Goal: Information Seeking & Learning: Compare options

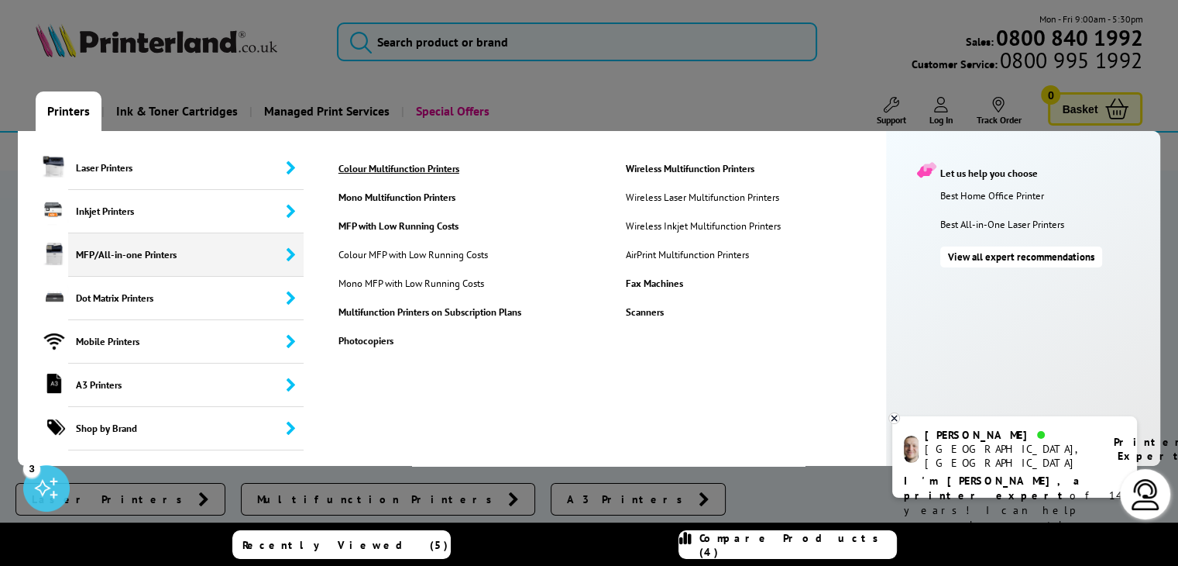
click at [404, 165] on link "Colour Multifunction Printers" at bounding box center [470, 168] width 286 height 13
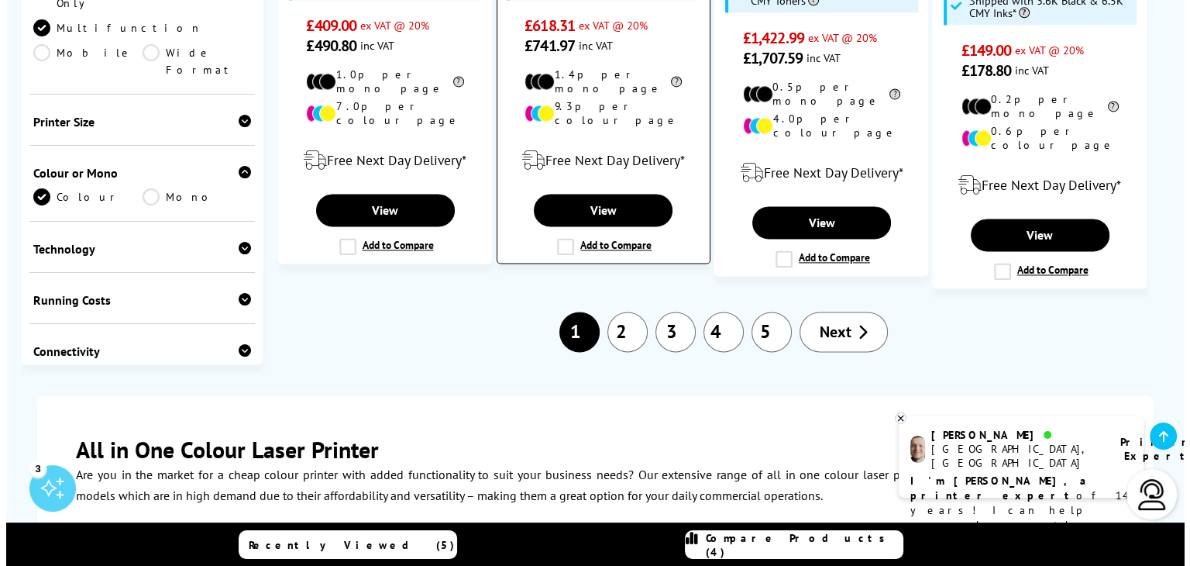
scroll to position [1937, 0]
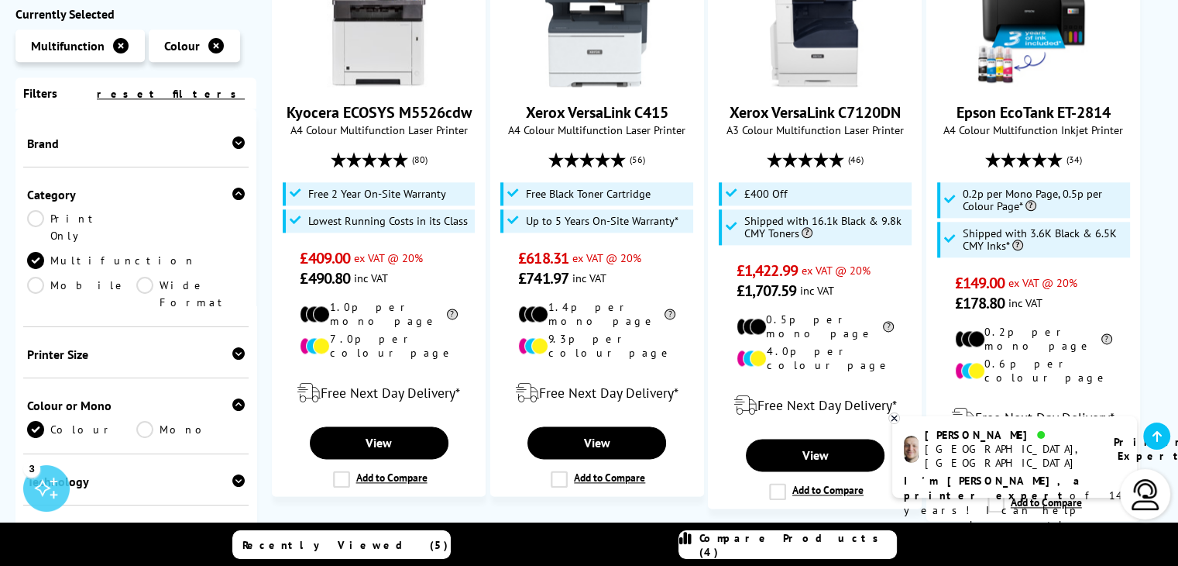
click at [845, 552] on link "Compare Products (4)" at bounding box center [788, 544] width 218 height 29
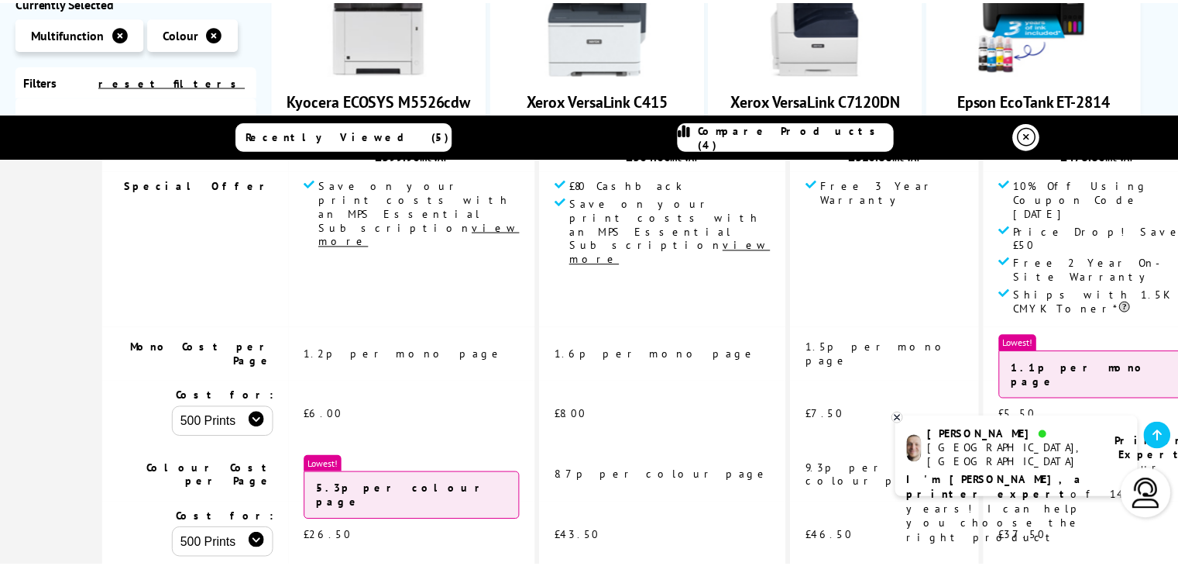
scroll to position [155, 0]
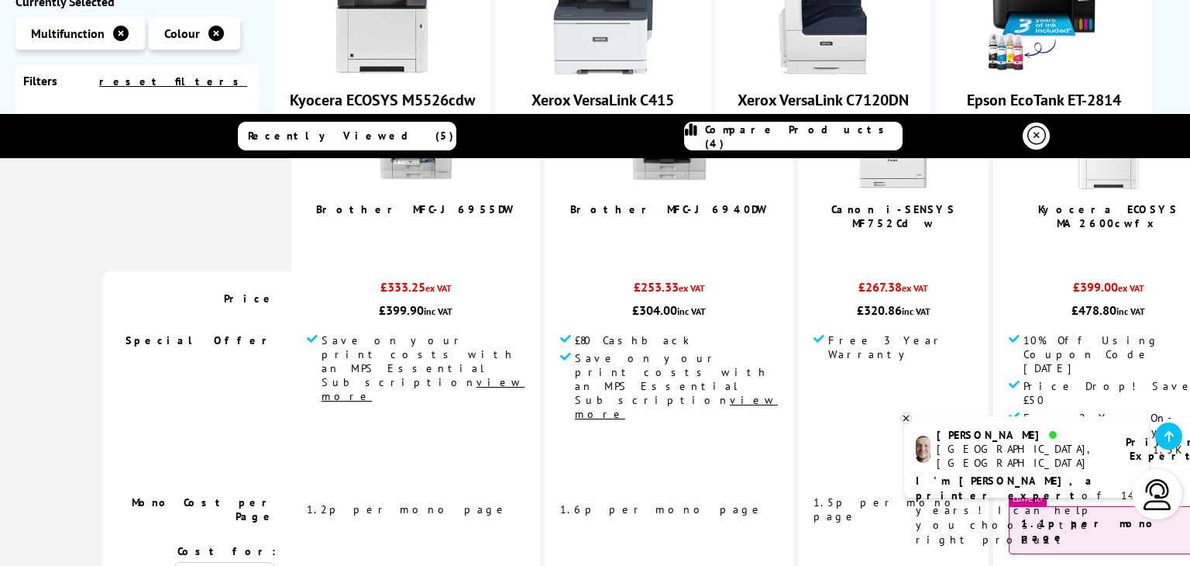
click at [906, 414] on icon at bounding box center [906, 418] width 10 height 12
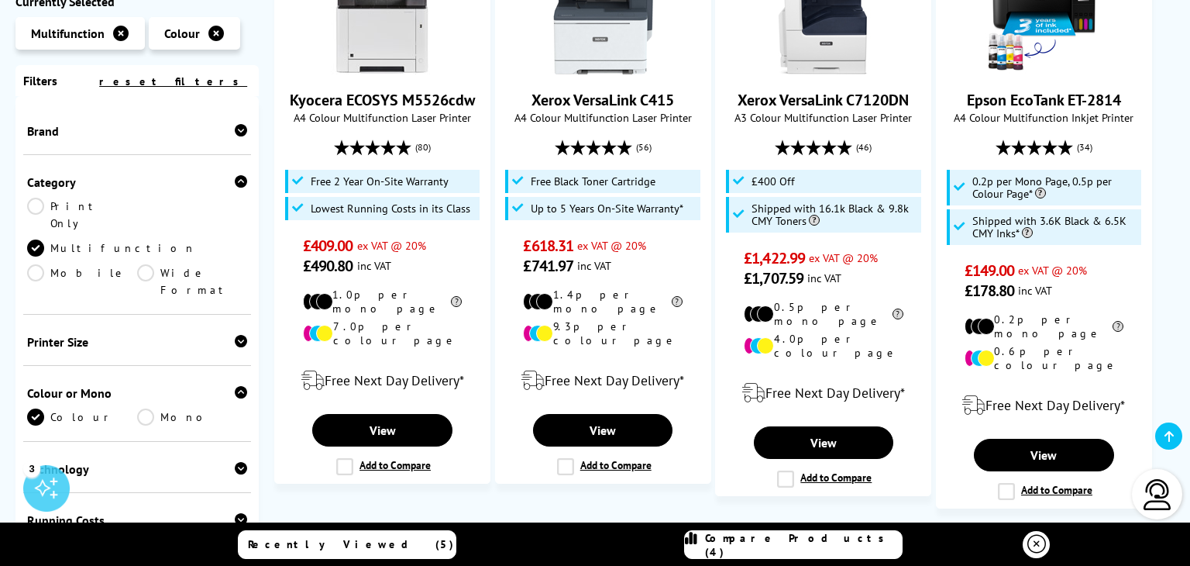
scroll to position [0, 0]
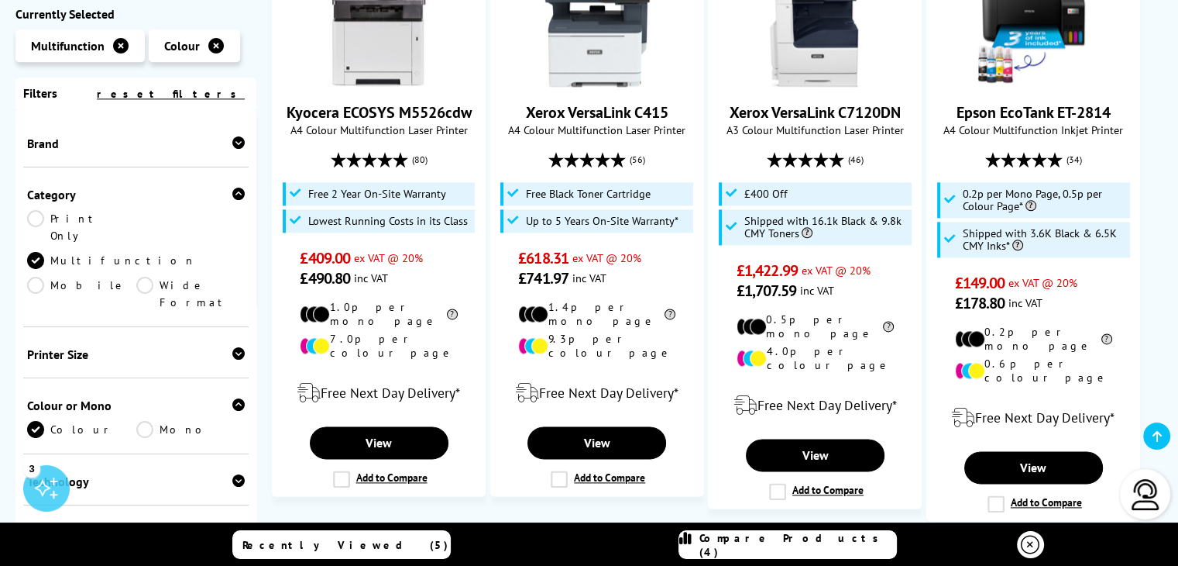
click at [809, 532] on link "Compare Products (4)" at bounding box center [788, 544] width 218 height 29
click at [809, 538] on span "Compare Products (4)" at bounding box center [798, 545] width 197 height 28
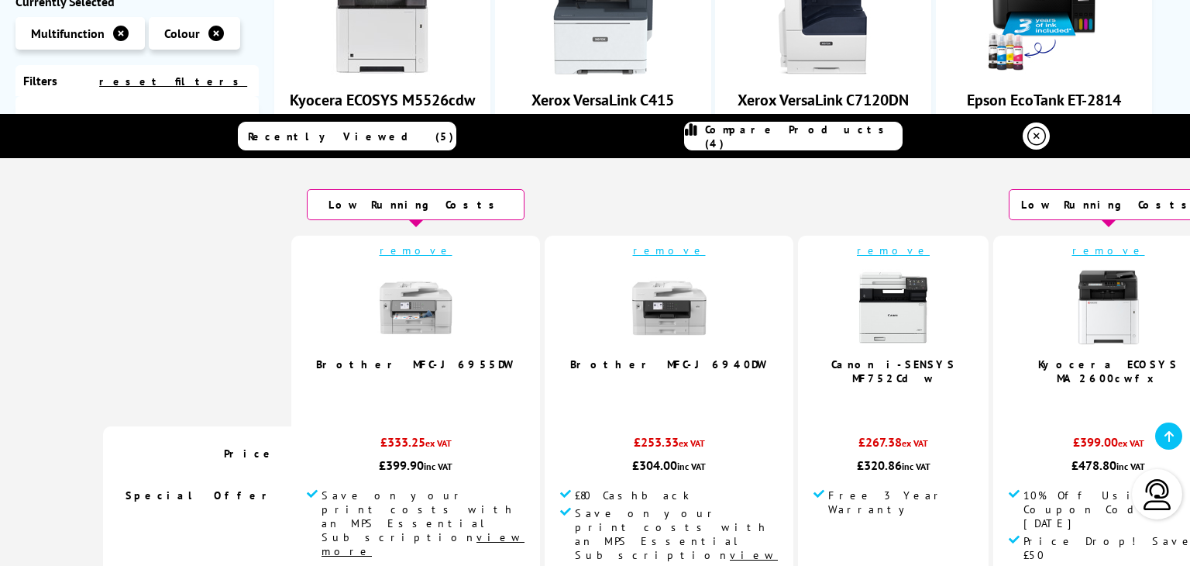
click at [402, 251] on link "remove" at bounding box center [416, 250] width 73 height 14
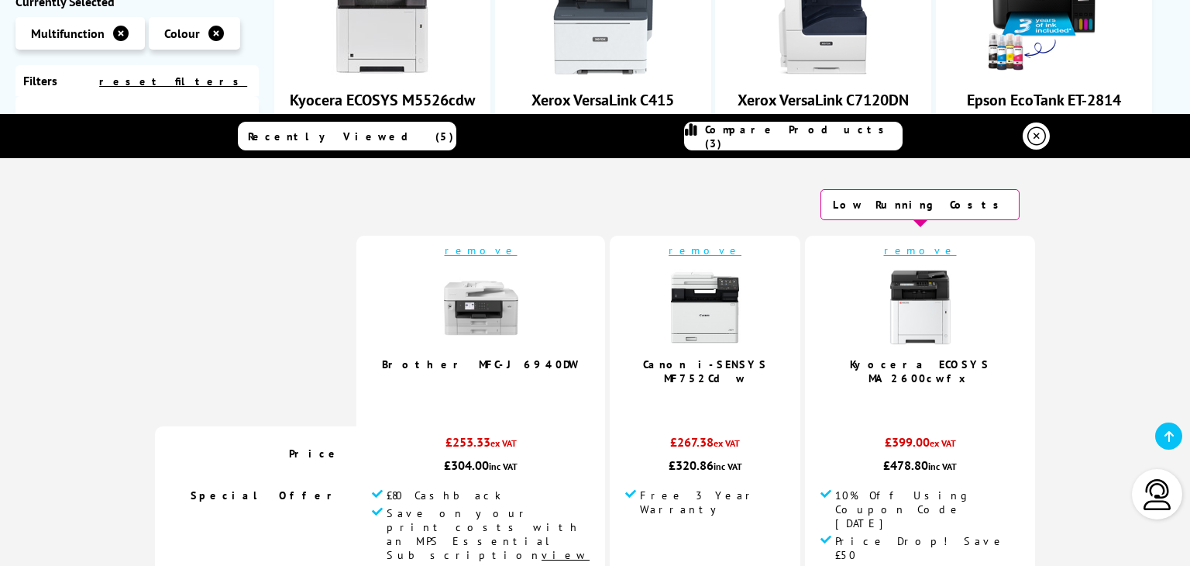
click at [499, 252] on link "remove" at bounding box center [481, 250] width 73 height 14
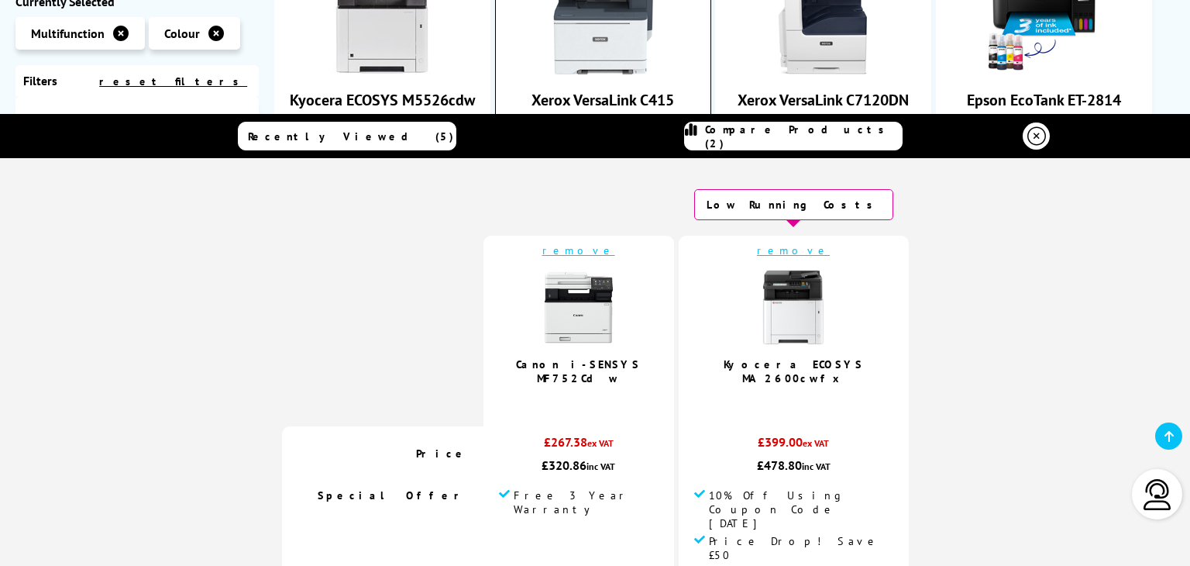
click at [502, 49] on div "9 In Stock Xerox VersaLink C415 A4 Colour Multifunction Laser Printer (56) £618…" at bounding box center [603, 201] width 216 height 565
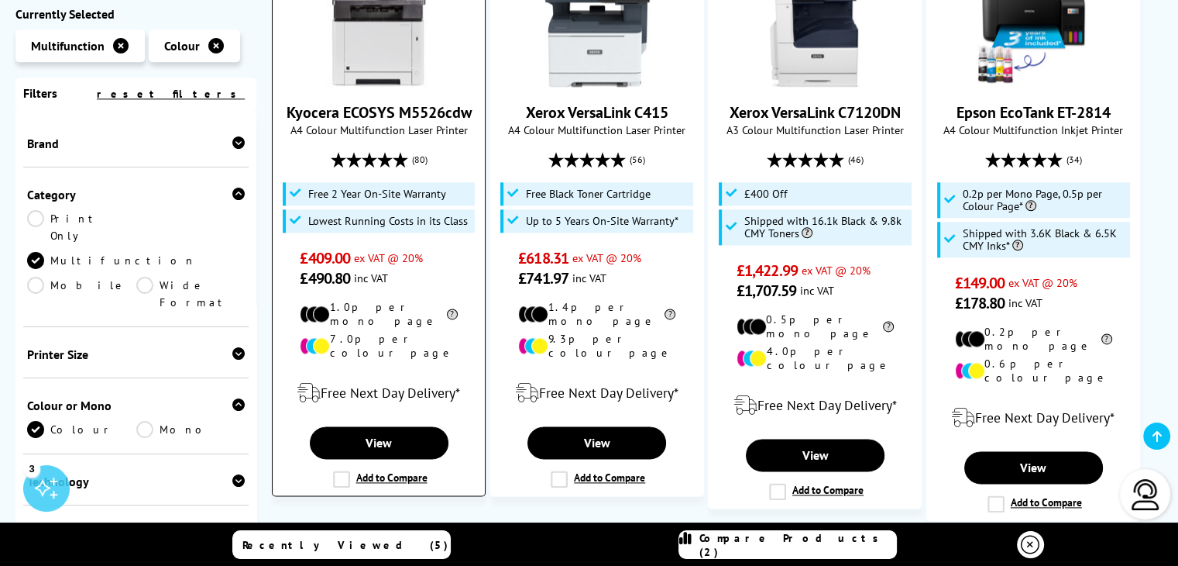
click at [344, 470] on label "Add to Compare" at bounding box center [380, 478] width 95 height 17
click at [0, 0] on input "Add to Compare" at bounding box center [0, 0] width 0 height 0
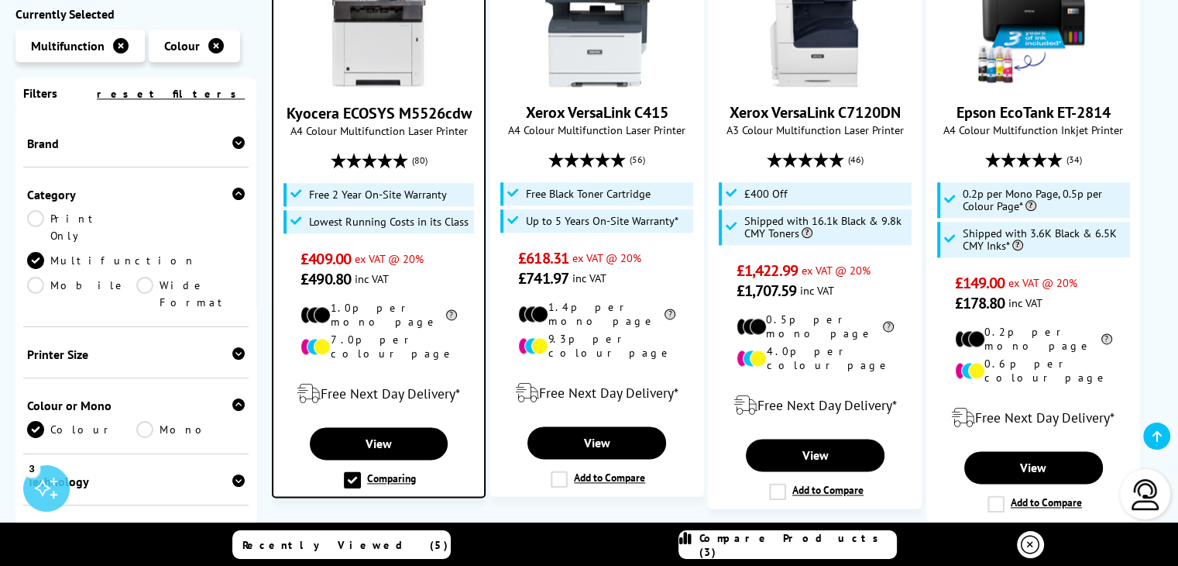
click at [617, 544] on link "2" at bounding box center [621, 564] width 40 height 40
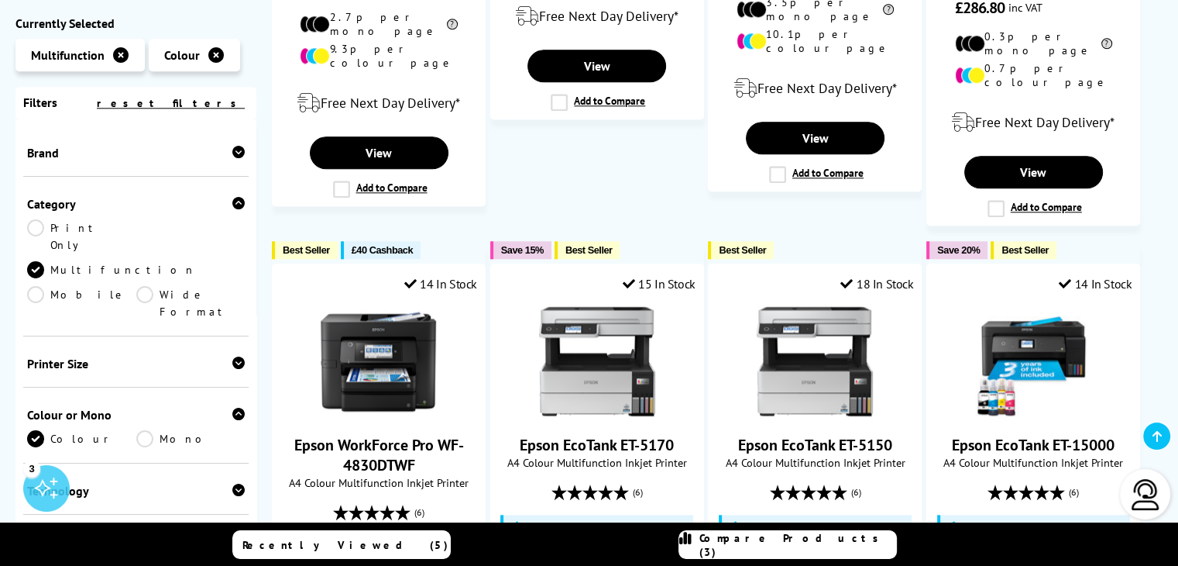
scroll to position [2092, 0]
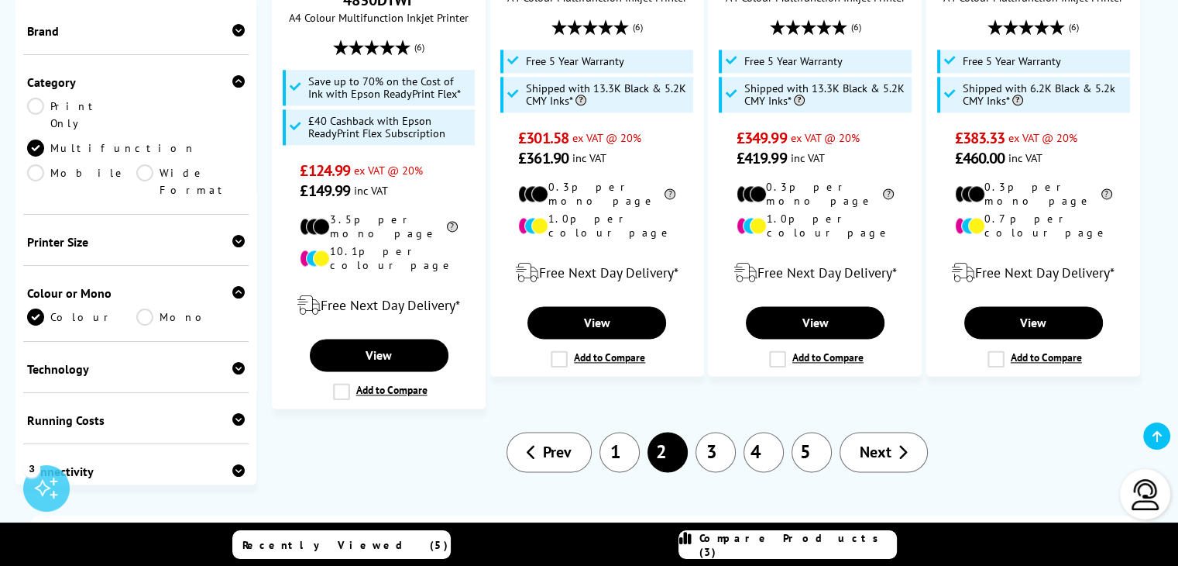
click at [723, 432] on link "3" at bounding box center [716, 452] width 40 height 40
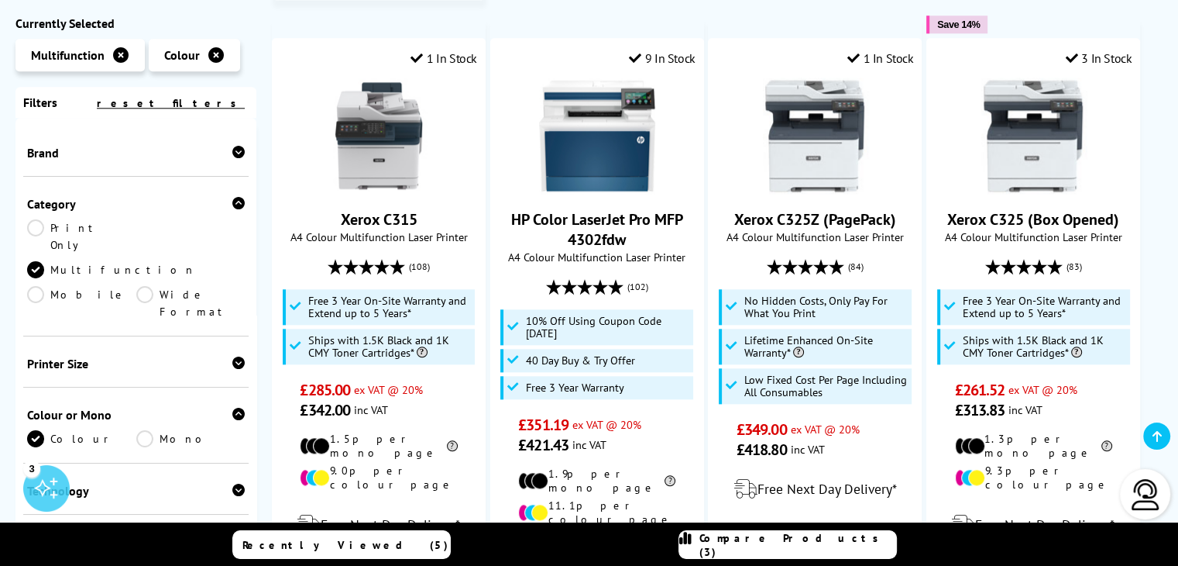
scroll to position [2014, 0]
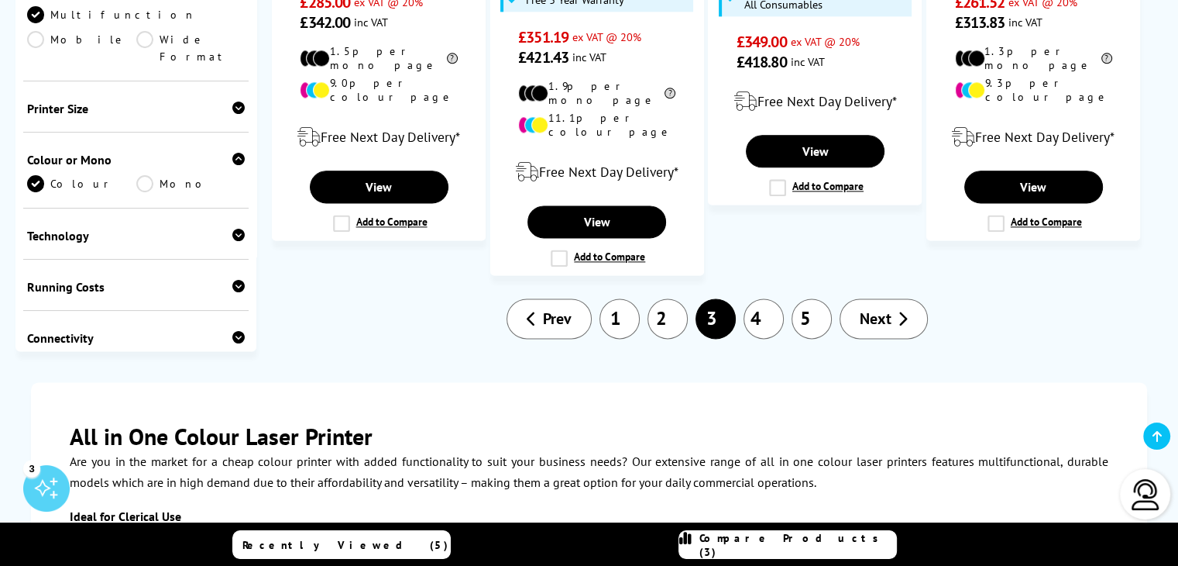
click at [775, 298] on link "4" at bounding box center [764, 318] width 40 height 40
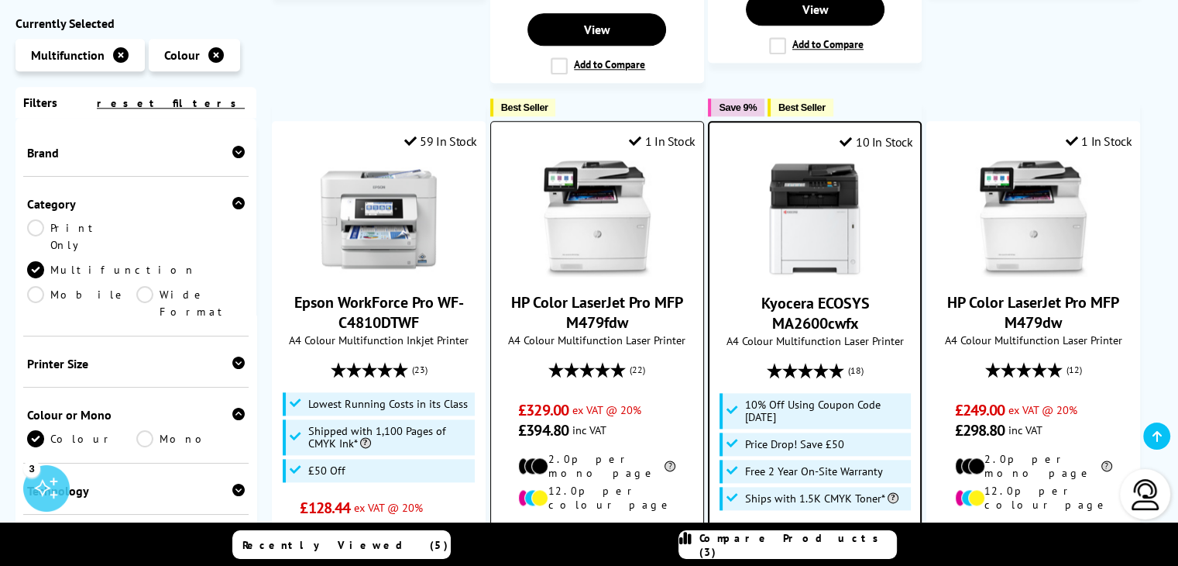
scroll to position [2014, 0]
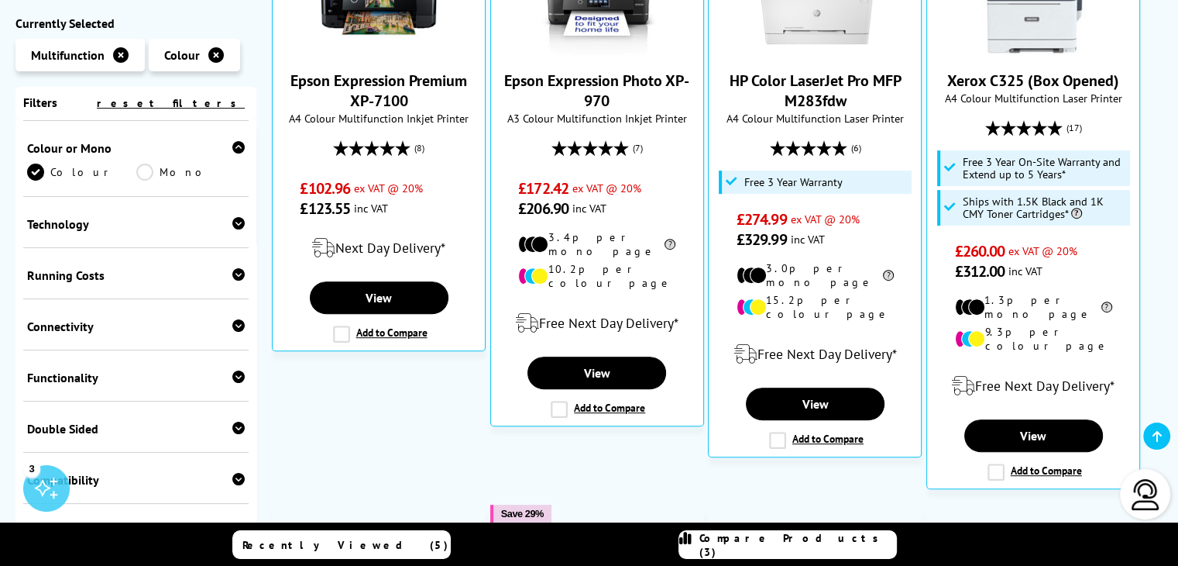
scroll to position [731, 0]
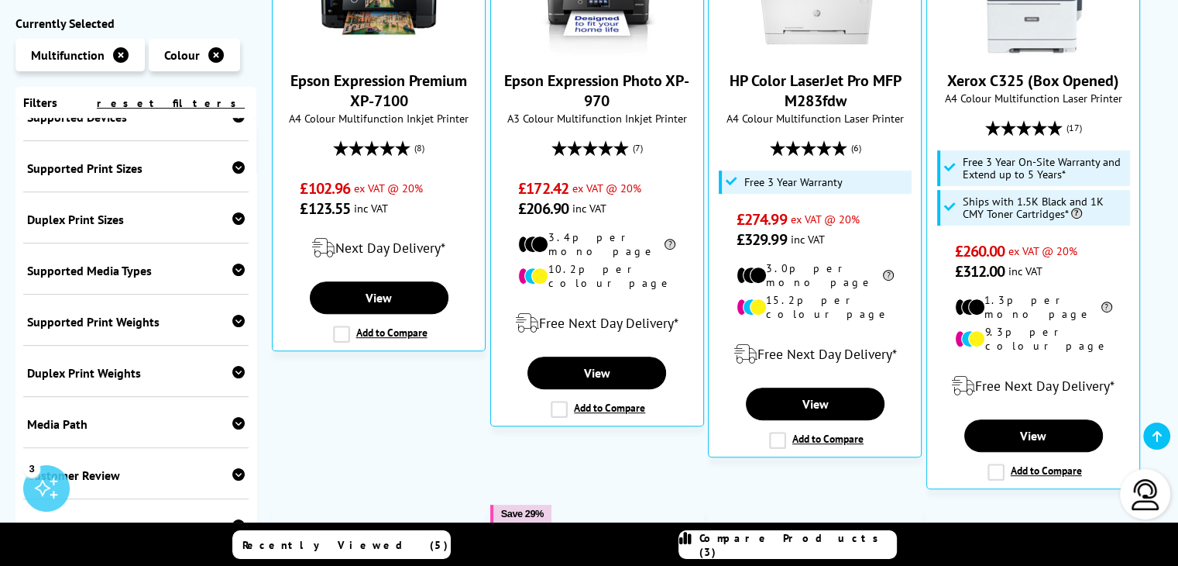
click at [93, 365] on div "Duplex Print Weights" at bounding box center [136, 372] width 218 height 15
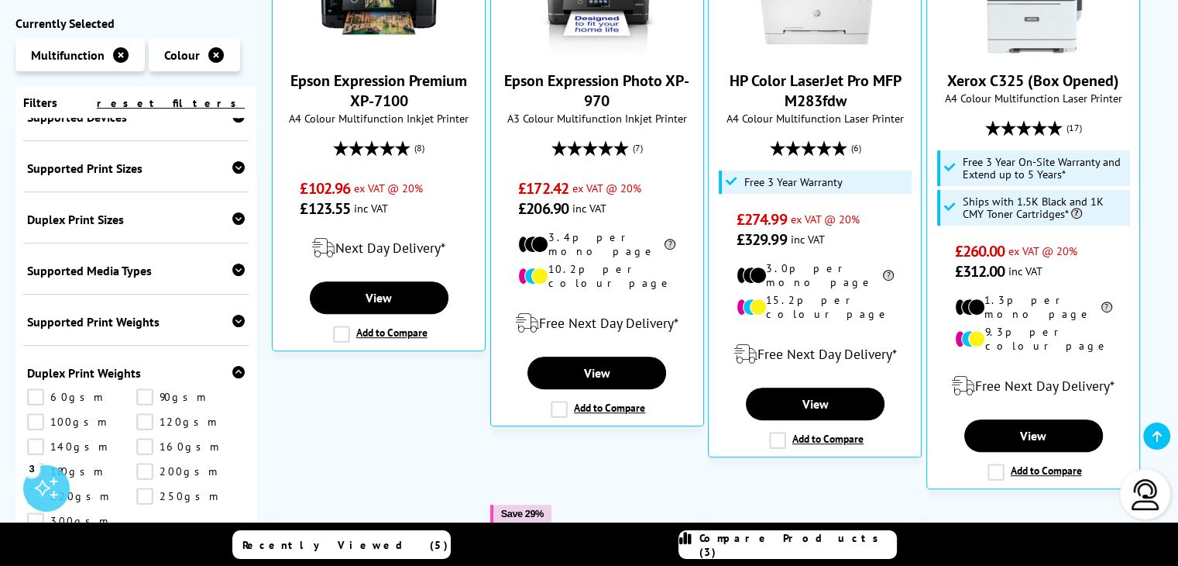
click at [93, 314] on div "Supported Print Weights" at bounding box center [136, 321] width 218 height 15
click at [95, 263] on div "Supported Media Types" at bounding box center [136, 270] width 218 height 15
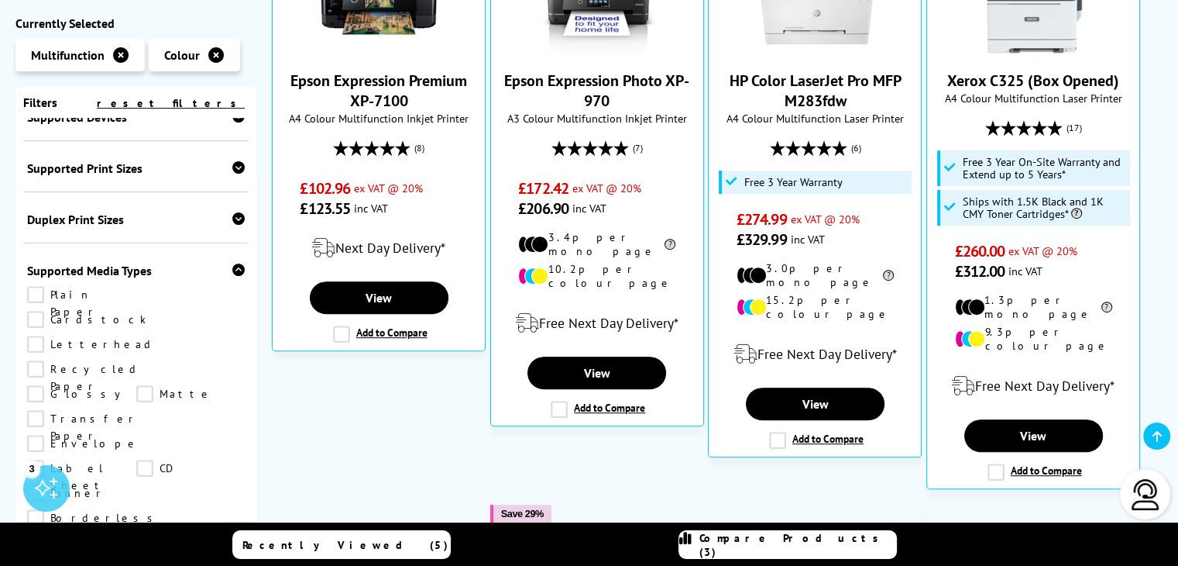
click at [105, 212] on div "Duplex Print Sizes" at bounding box center [136, 219] width 218 height 15
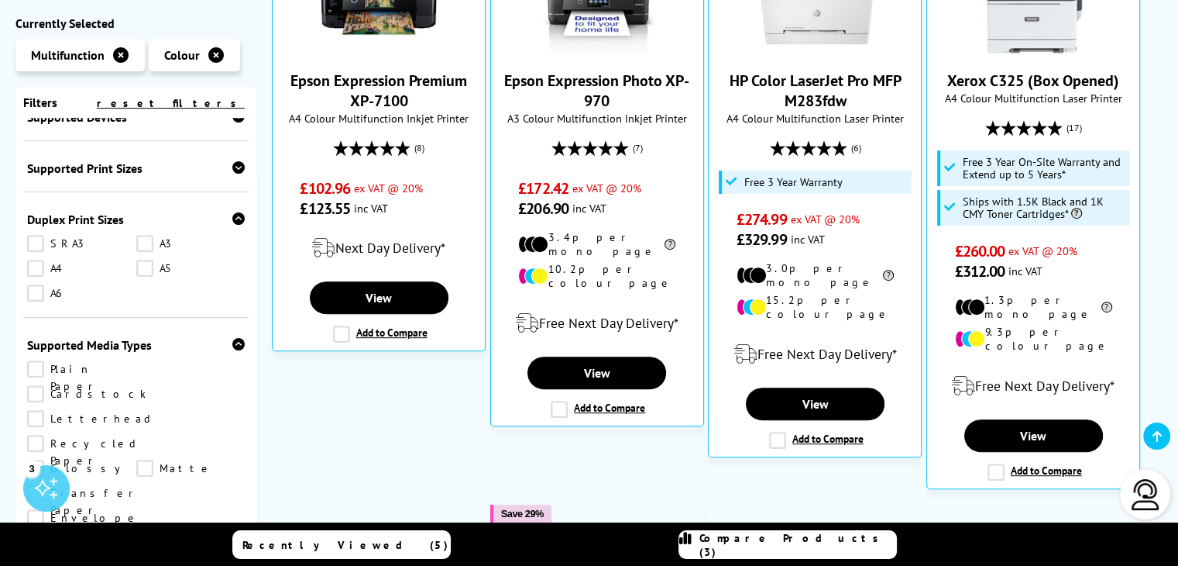
scroll to position [576, 0]
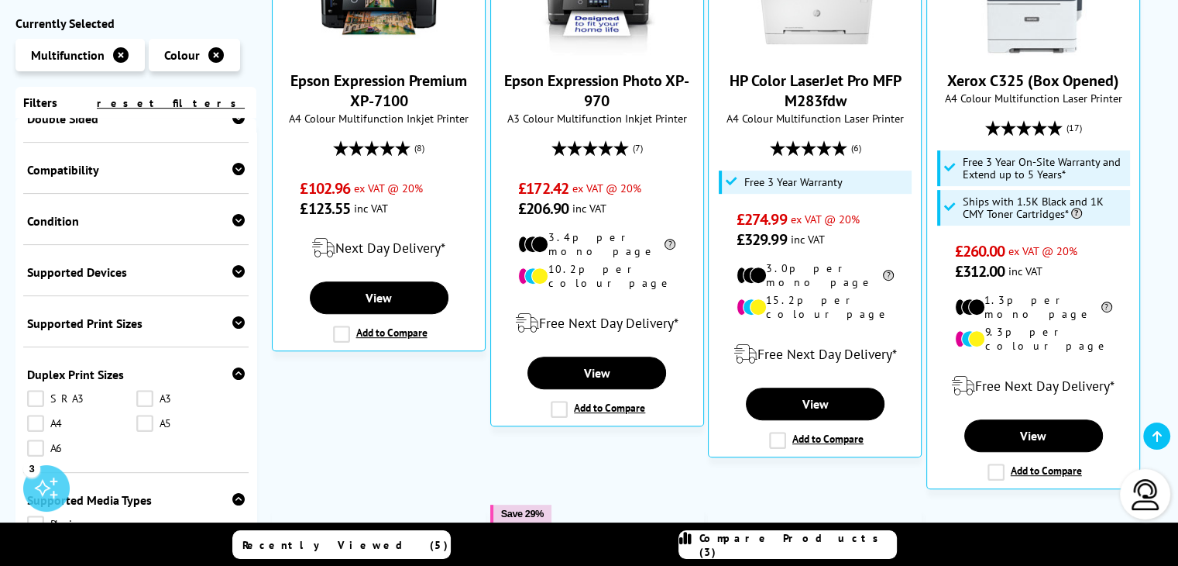
click at [107, 264] on div "Supported Devices" at bounding box center [136, 271] width 218 height 15
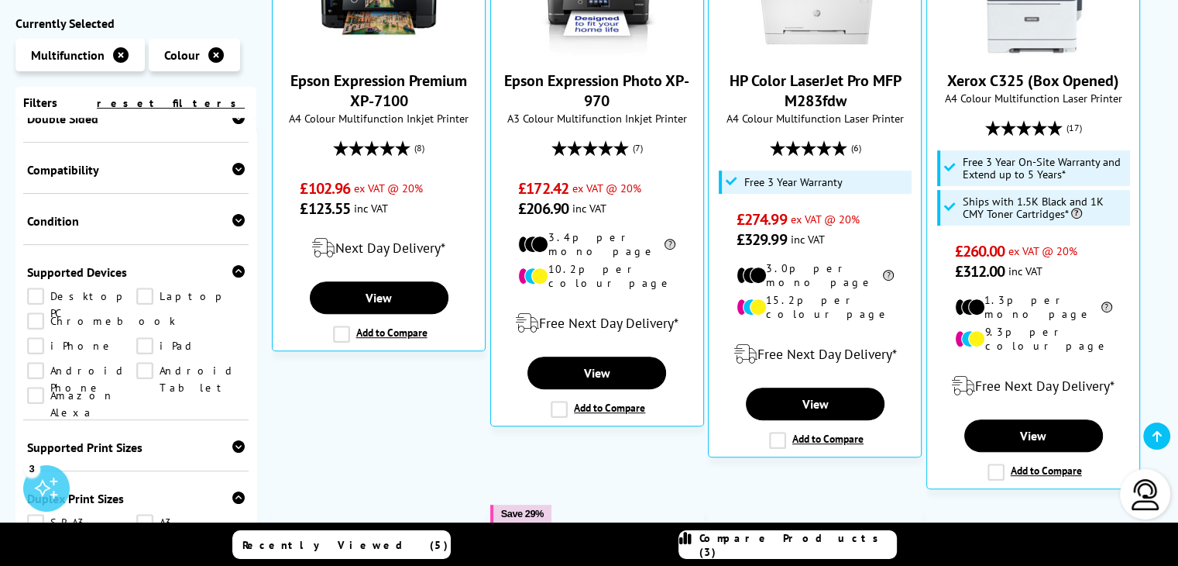
scroll to position [344, 0]
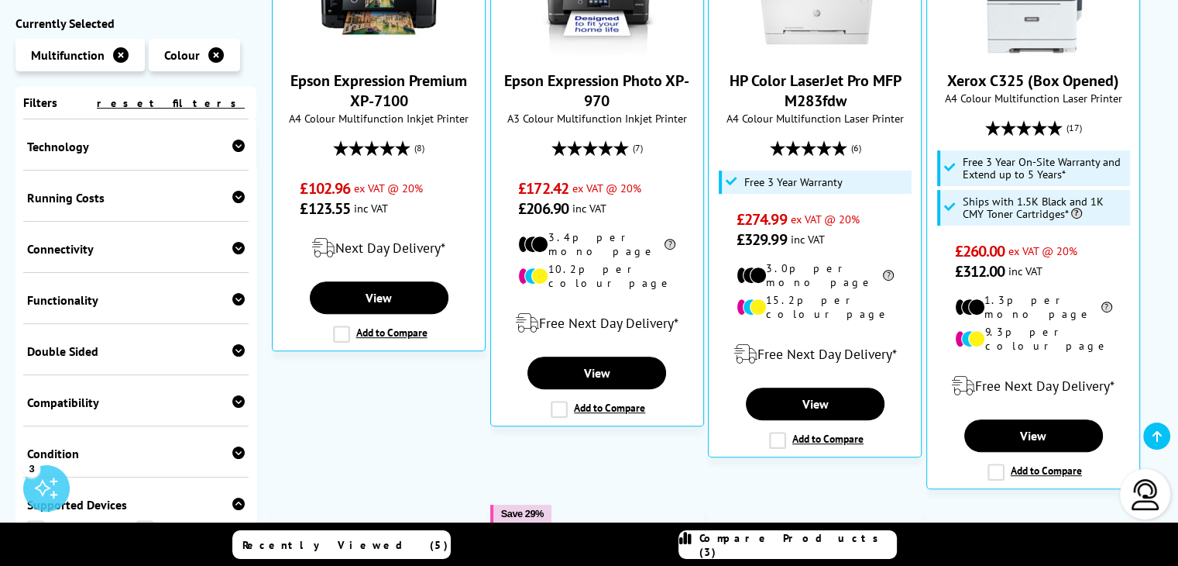
click at [89, 343] on div "Double Sided" at bounding box center [136, 350] width 218 height 15
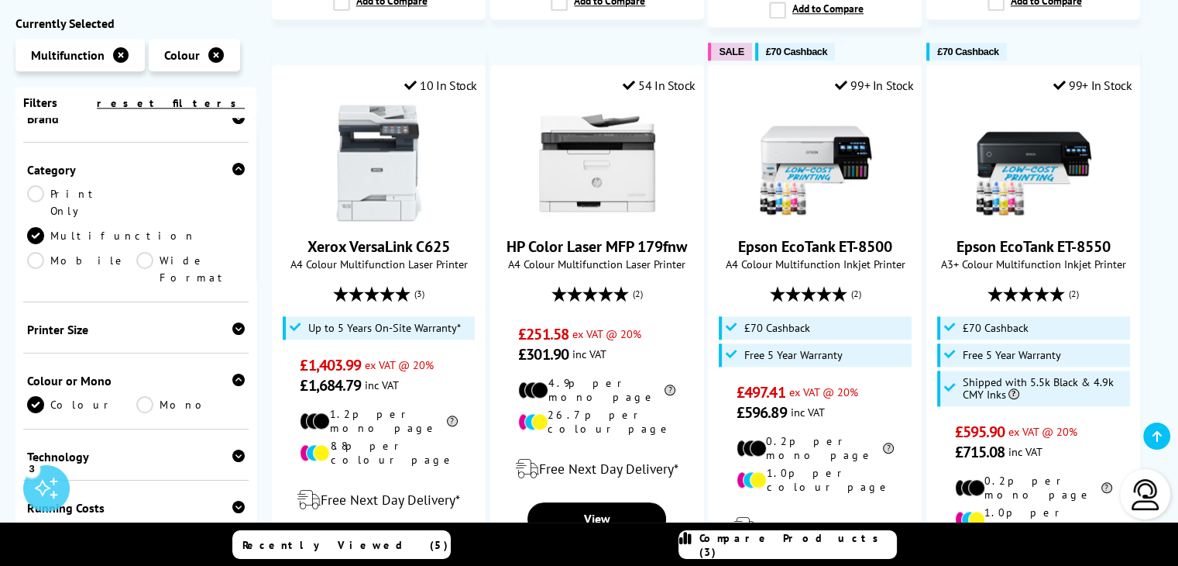
scroll to position [0, 0]
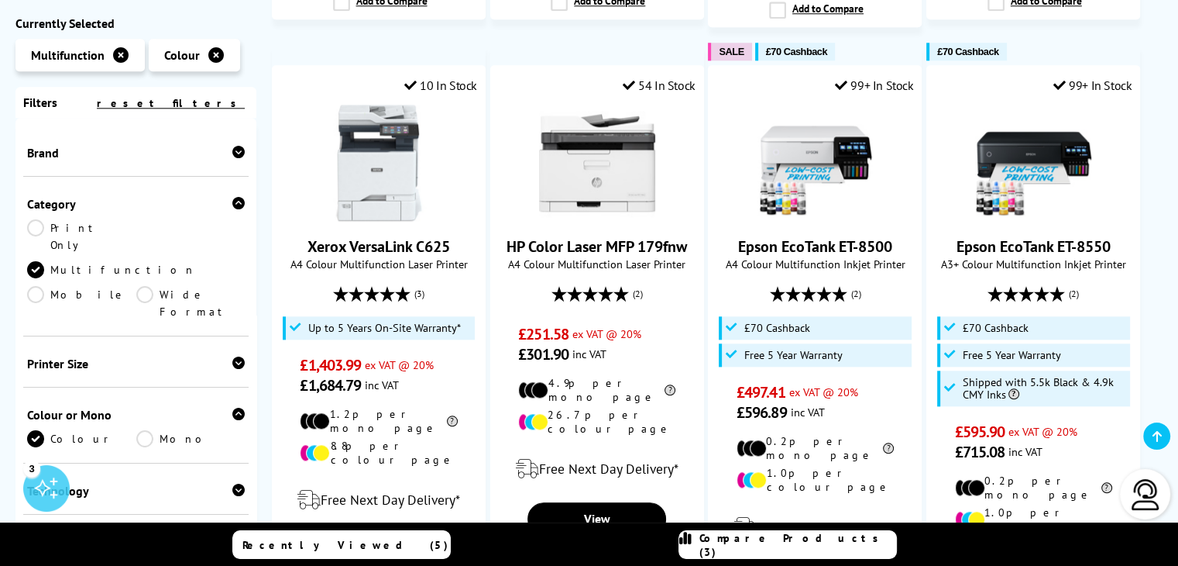
click at [235, 356] on icon at bounding box center [238, 362] width 12 height 12
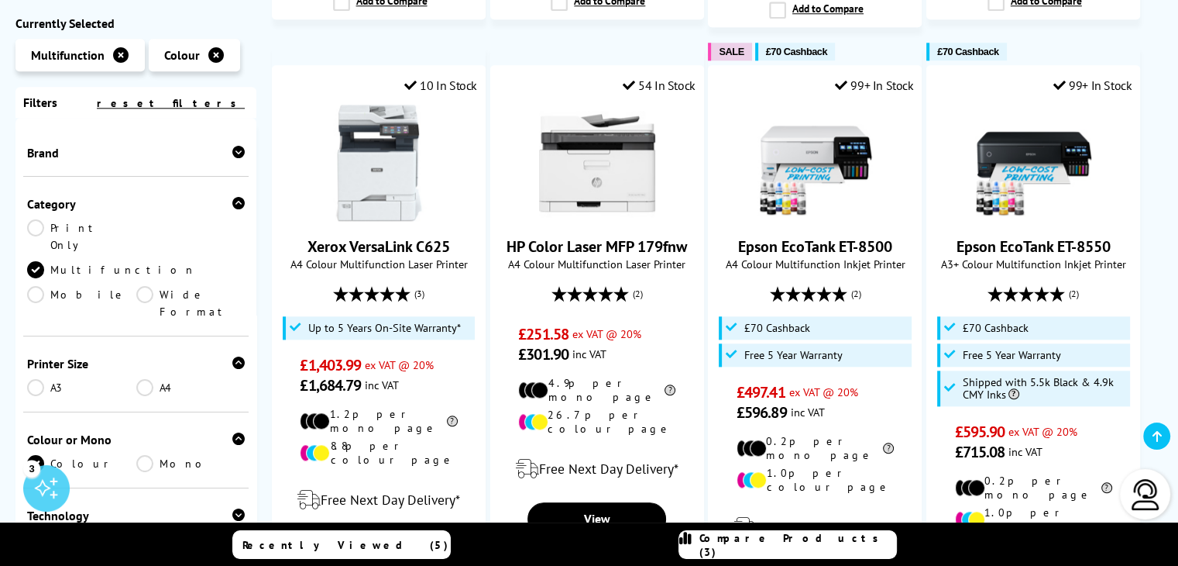
scroll to position [155, 0]
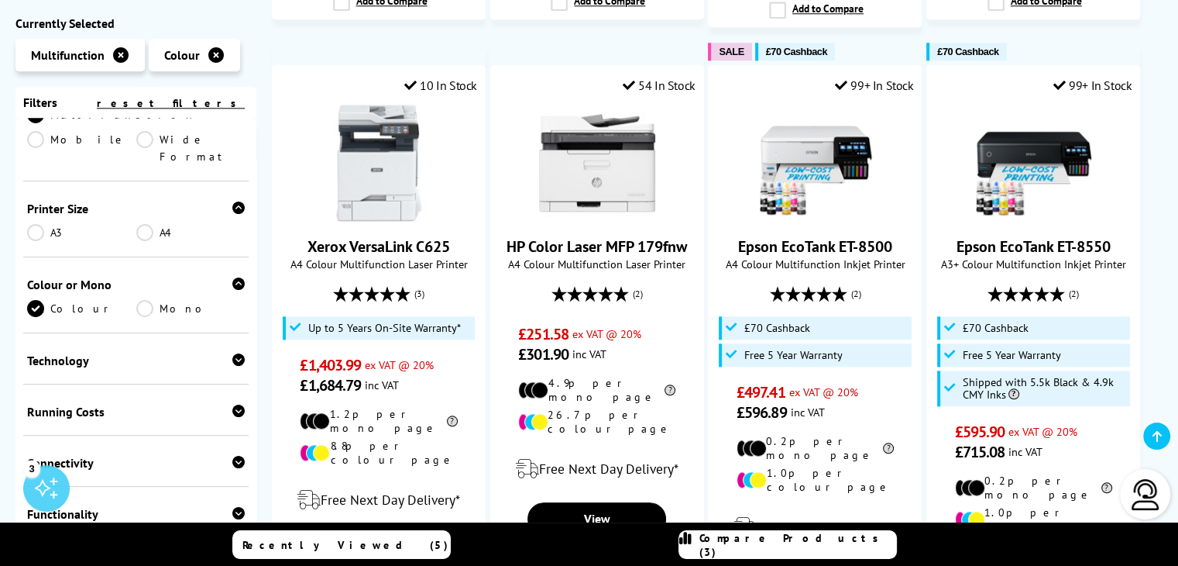
click at [236, 353] on div at bounding box center [238, 360] width 12 height 15
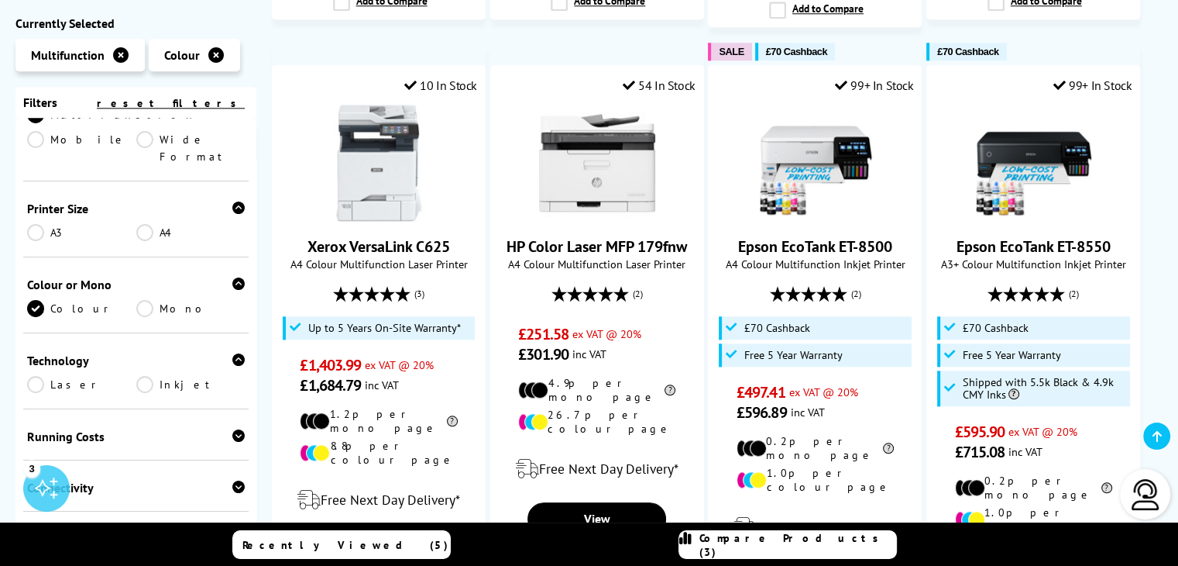
click at [234, 429] on icon at bounding box center [238, 435] width 12 height 12
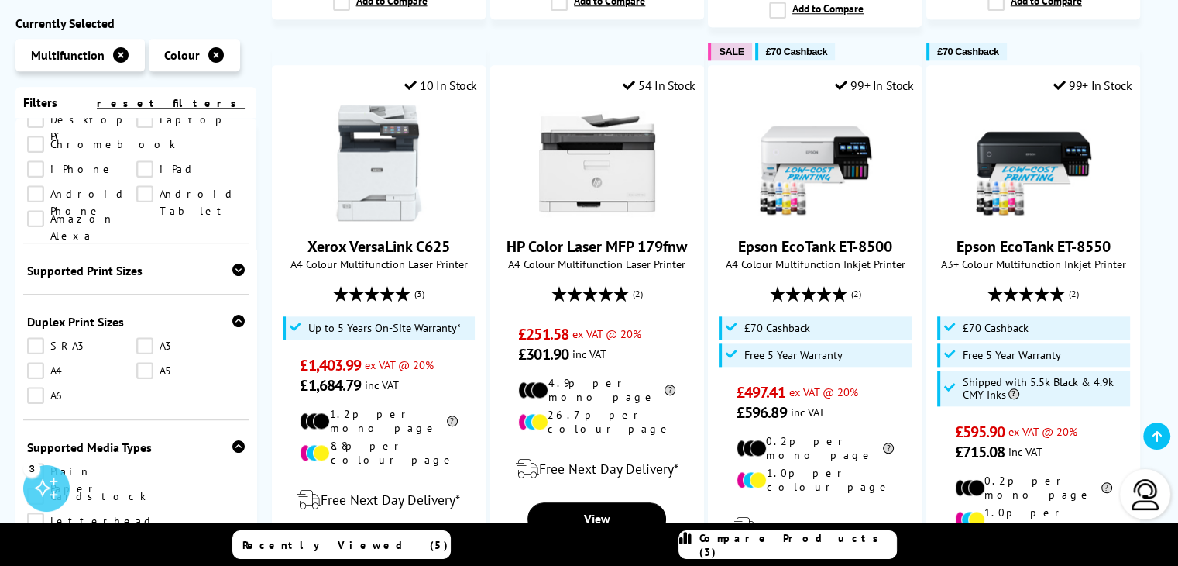
scroll to position [387, 0]
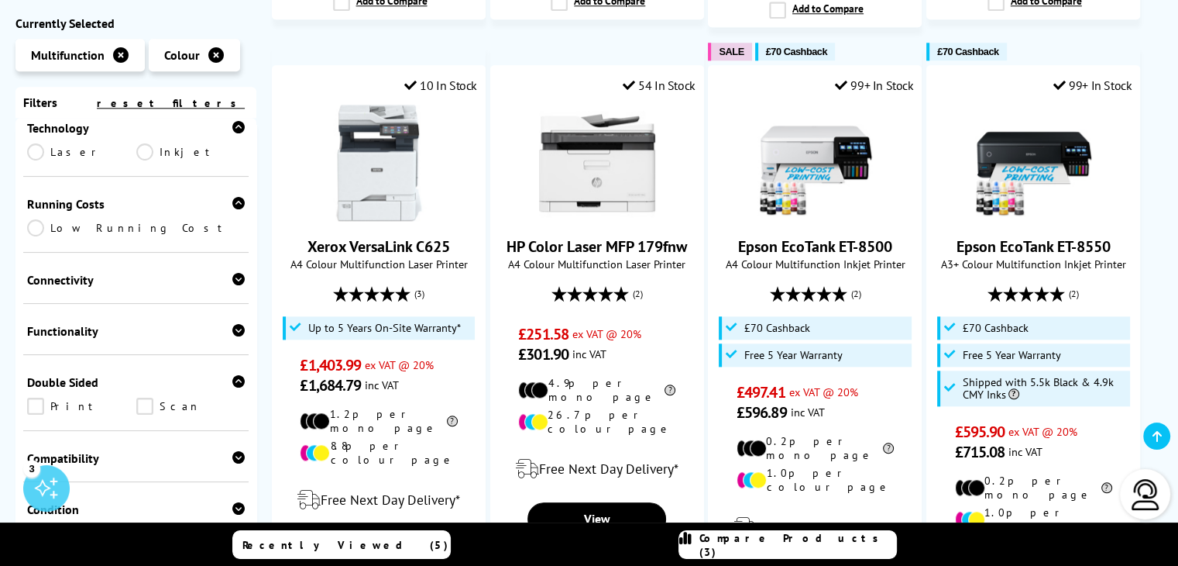
click at [146, 397] on link "Scan" at bounding box center [190, 405] width 109 height 17
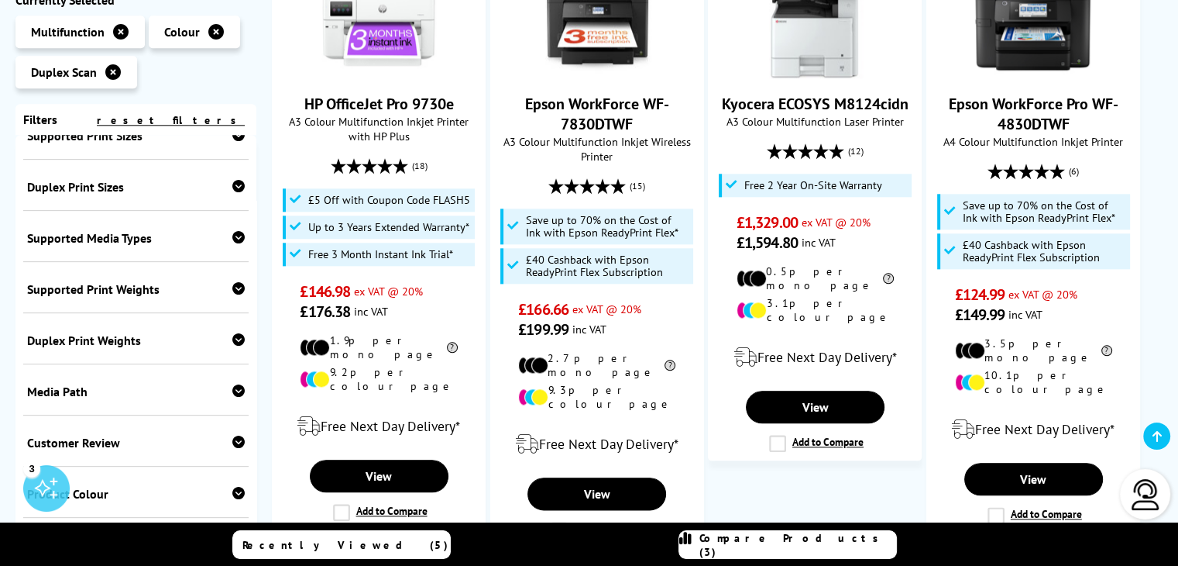
scroll to position [1860, 0]
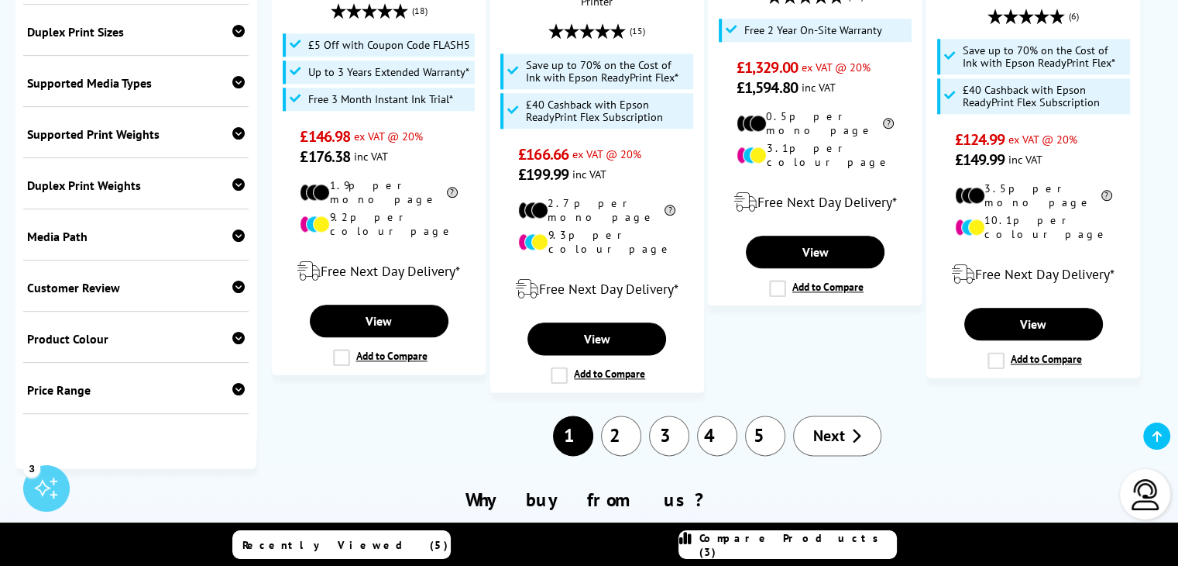
click at [234, 383] on icon at bounding box center [238, 389] width 12 height 12
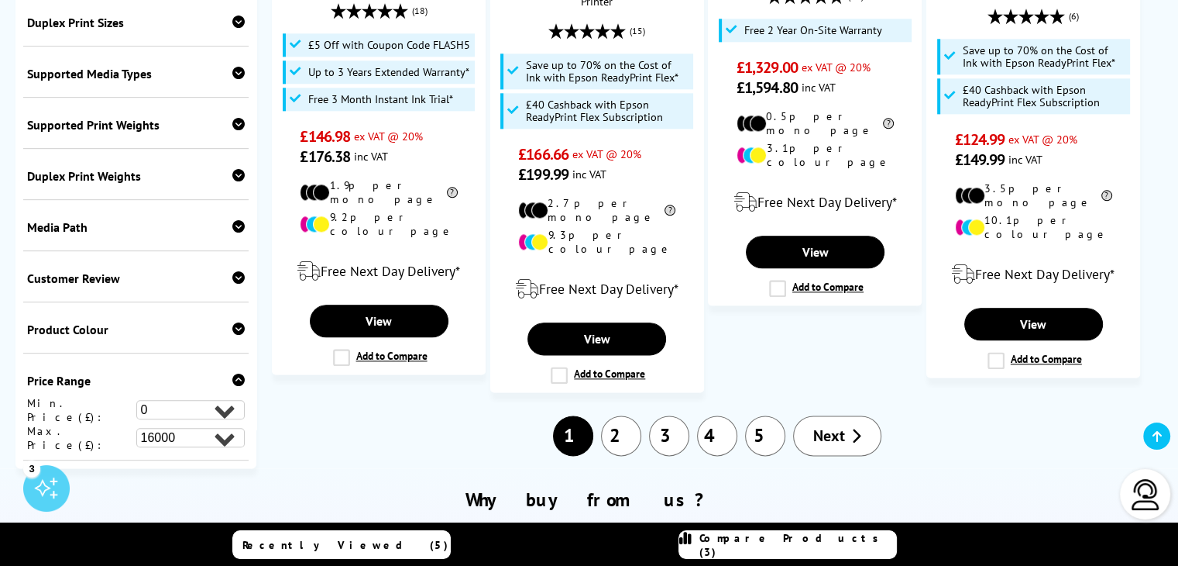
click at [216, 428] on select "0 100 200 300 400 500 600 700 800 900 1000 2000 3000 4000 5000 6000 8000 10000 …" at bounding box center [190, 437] width 109 height 19
select select "500"
click at [136, 428] on select "0 100 200 300 400 500 600 700 800 900 1000 2000 3000 4000 5000 6000 8000 10000 …" at bounding box center [190, 437] width 109 height 19
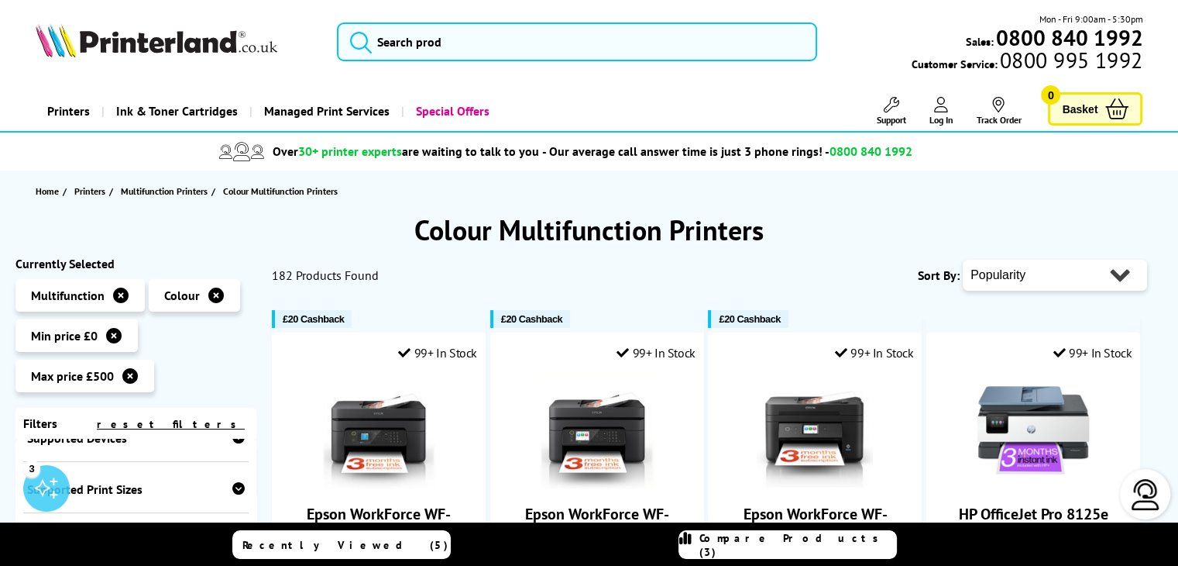
click at [992, 279] on select "Popularity Rating Price - Low to High Price - High to Low Running Costs - Low t…" at bounding box center [1055, 275] width 184 height 31
select select "Price Descending"
click at [963, 260] on select "Popularity Rating Price - Low to High Price - High to Low Running Costs - Low t…" at bounding box center [1055, 275] width 184 height 31
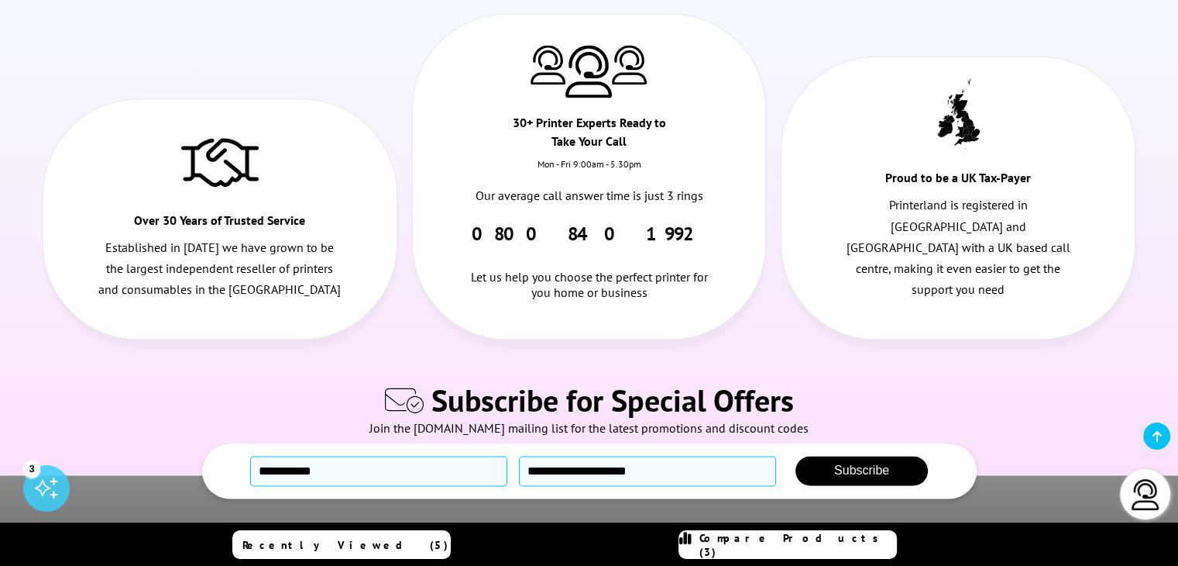
scroll to position [2169, 0]
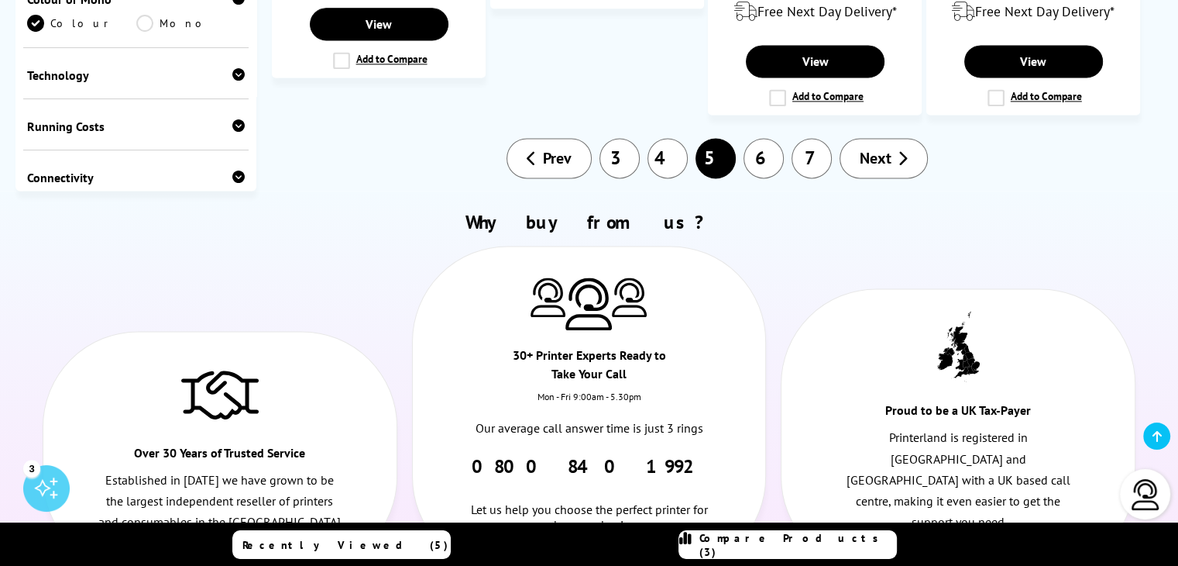
click at [627, 138] on link "3" at bounding box center [620, 158] width 40 height 40
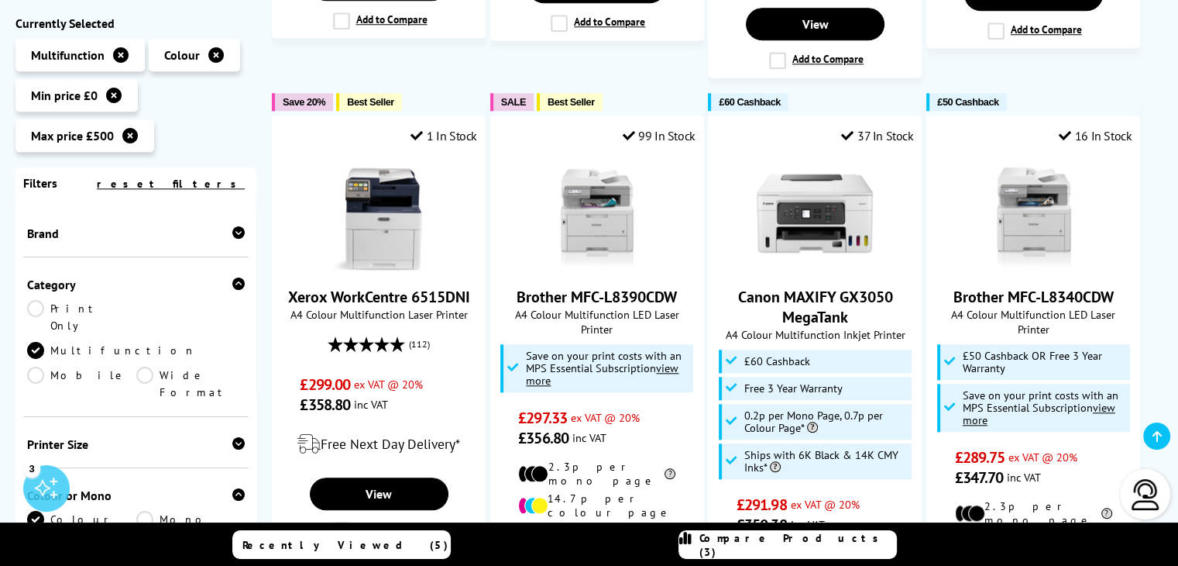
scroll to position [2169, 0]
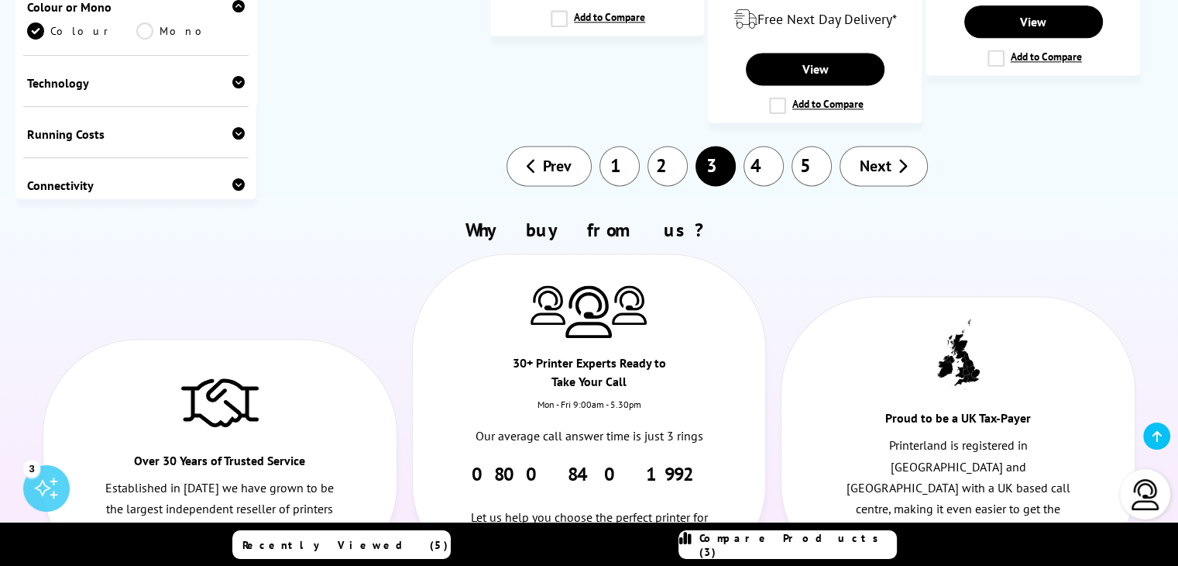
click at [614, 146] on link "1" at bounding box center [620, 166] width 40 height 40
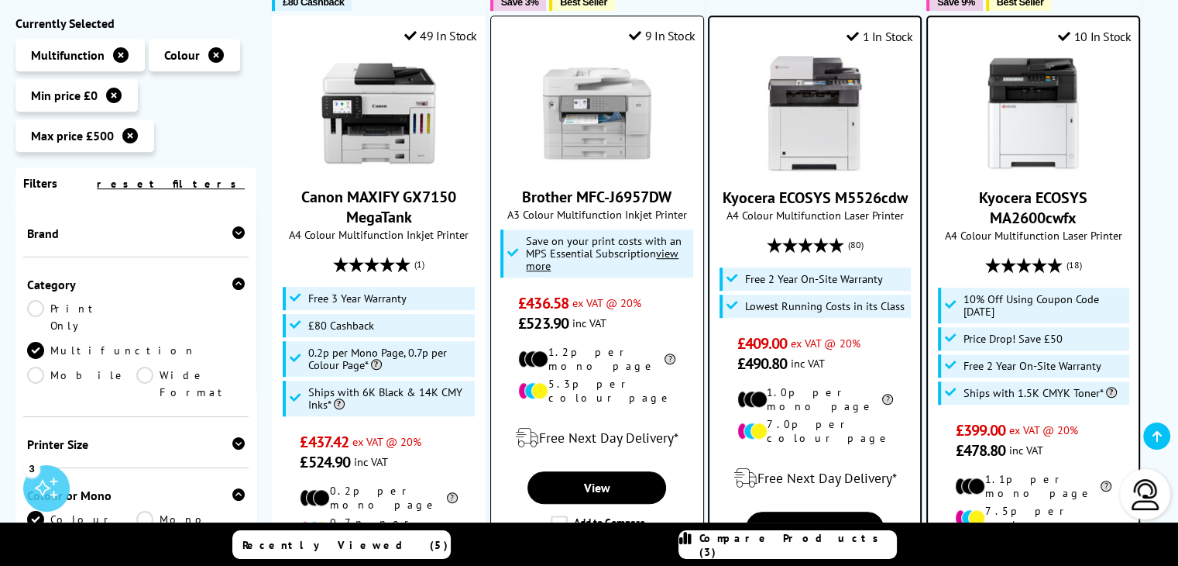
scroll to position [1085, 0]
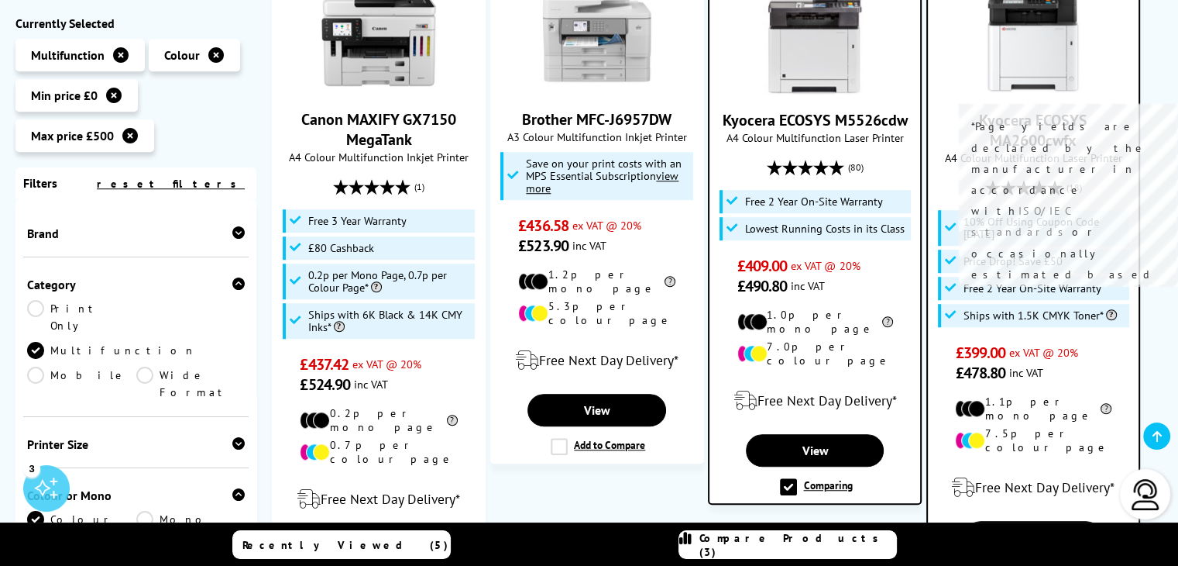
click at [1112, 309] on span at bounding box center [1110, 314] width 13 height 11
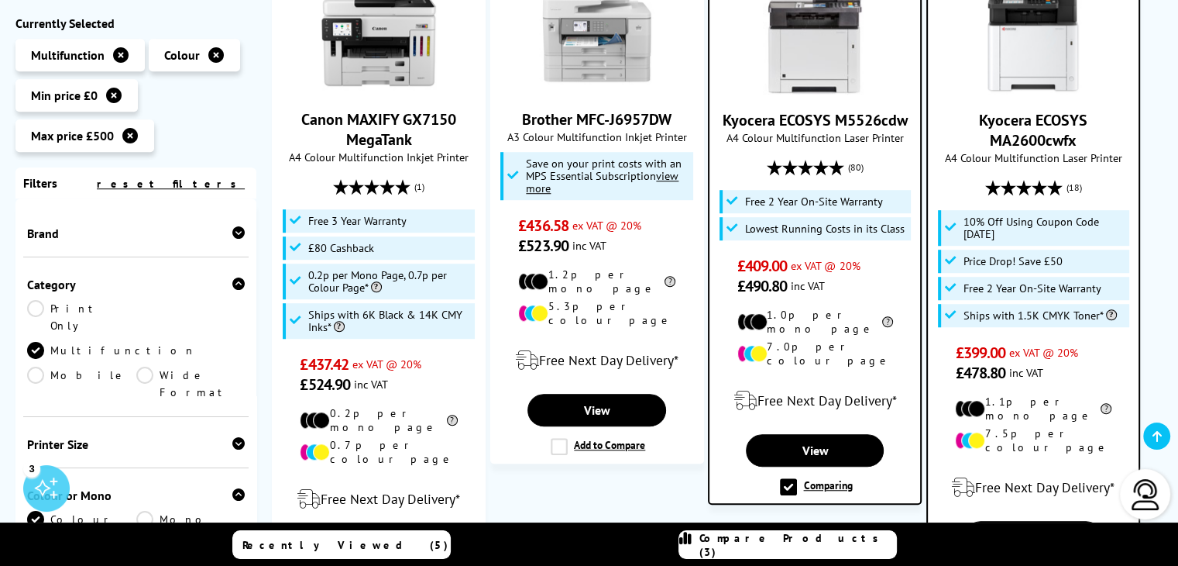
click at [1115, 329] on div "Kyocera ECOSYS MA2600cwfx A4 Colour Multifunction Laser Printer 10% Off Using C…" at bounding box center [1033, 180] width 195 height 404
click at [586, 447] on ul "SALE £70 Cashback Our Experts Recommend 99+ In Stock Epson EcoTank ET-8500 A4 C…" at bounding box center [717, 234] width 891 height 2049
